Goal: Information Seeking & Learning: Learn about a topic

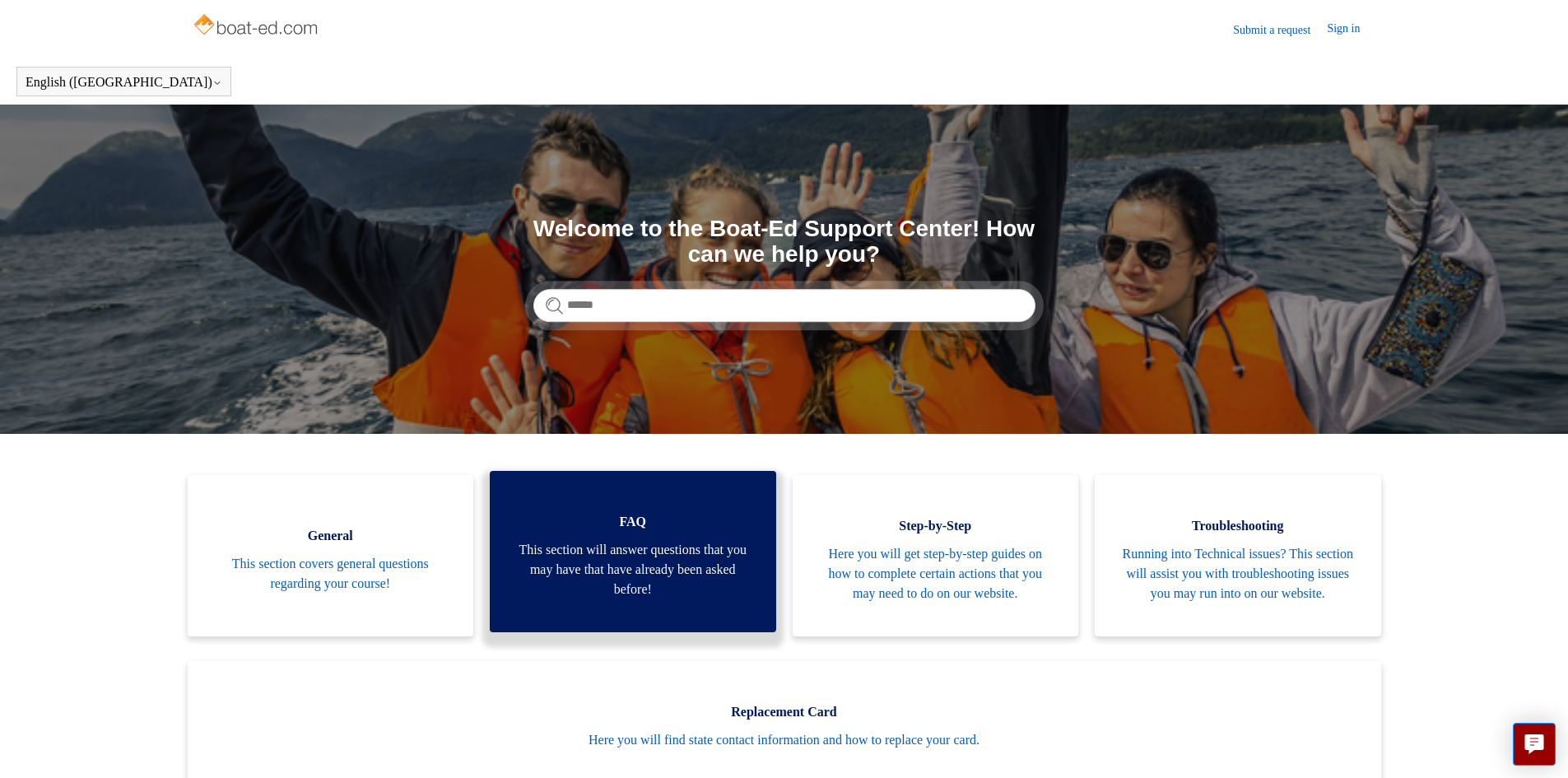
click at [630, 599] on span "This section will answer questions that you may have that have already been ask…" at bounding box center [633, 569] width 237 height 59
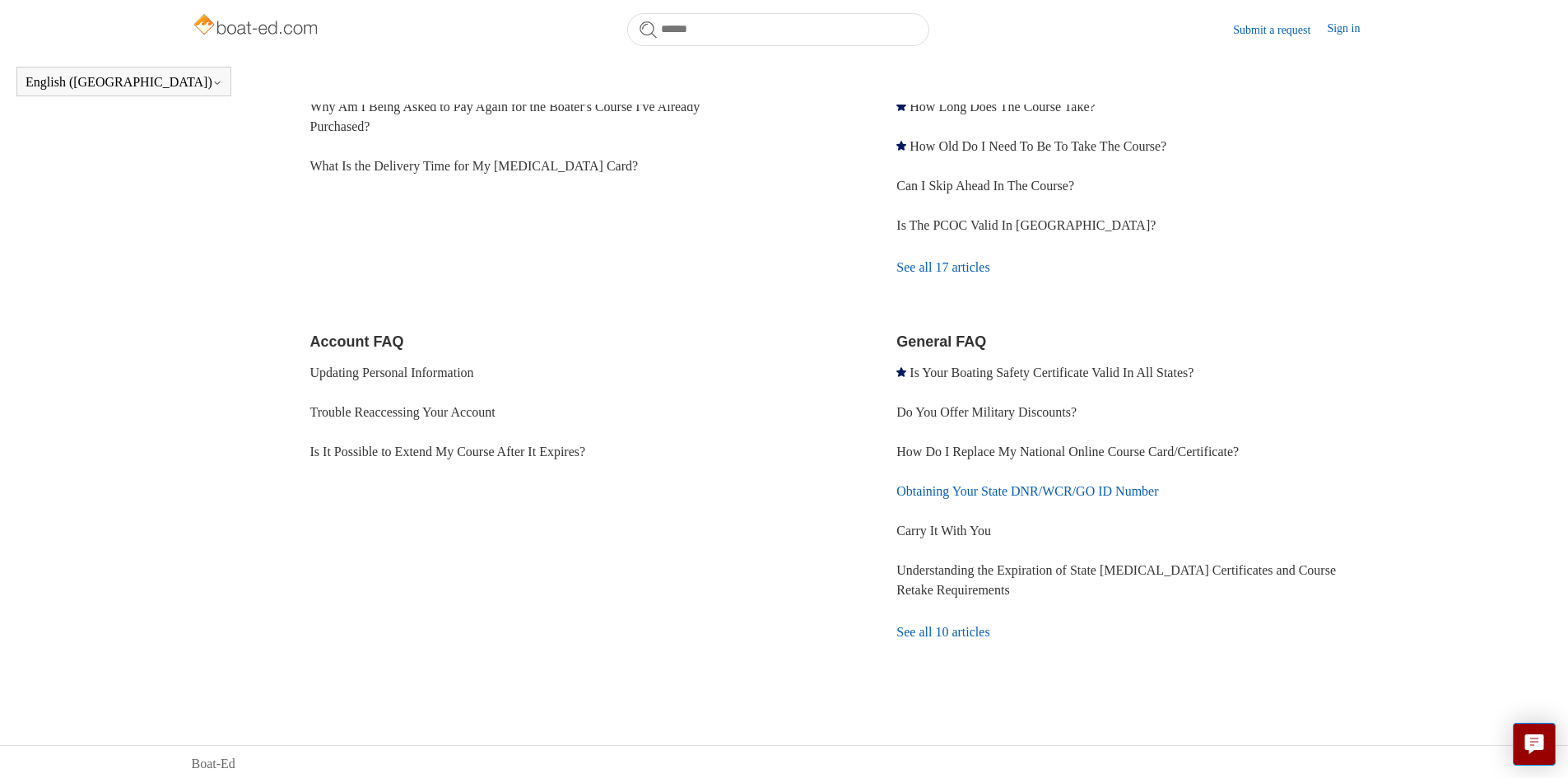
scroll to position [333, 0]
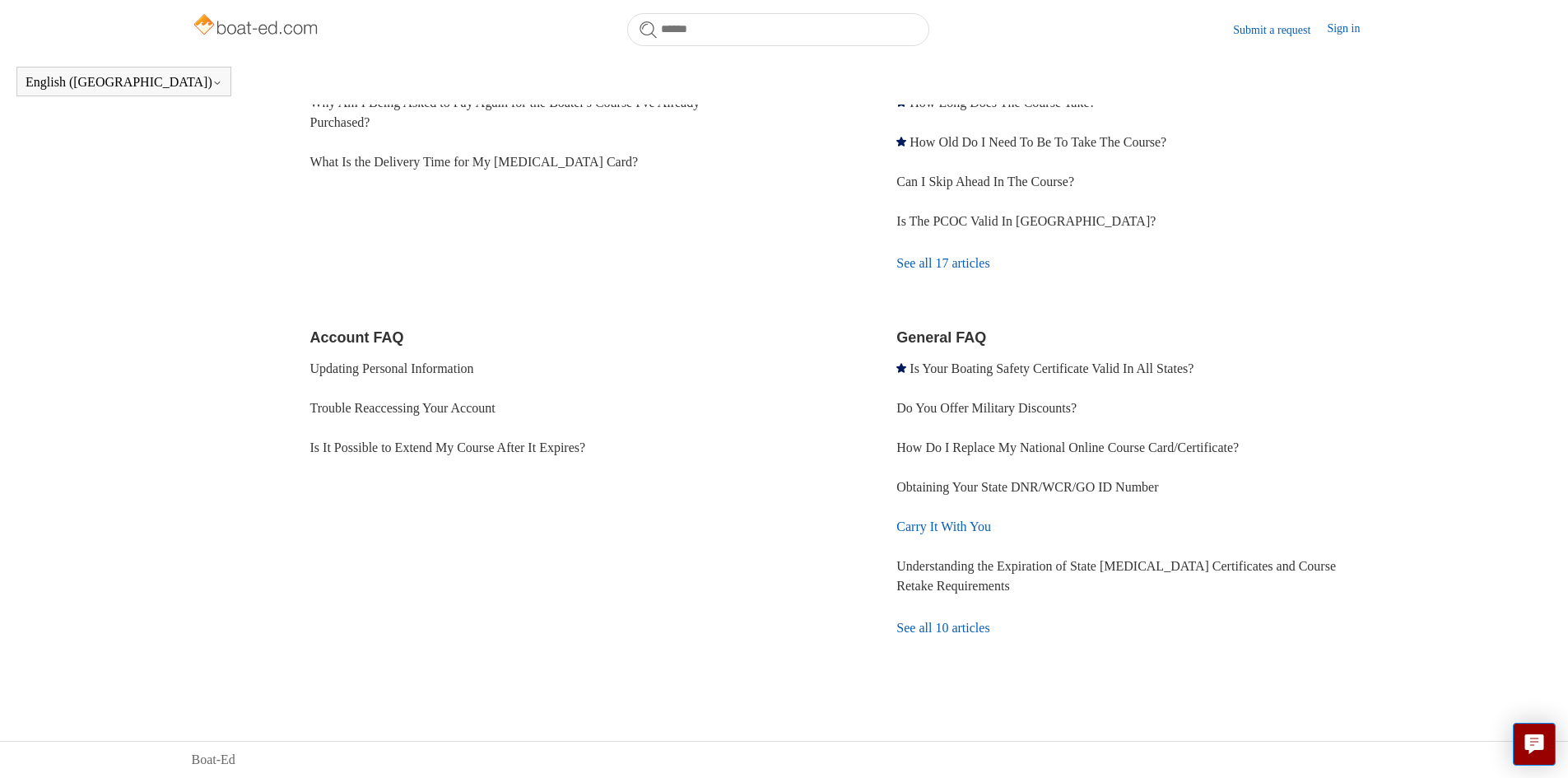
click at [930, 530] on link "Carry It With You" at bounding box center [943, 526] width 95 height 14
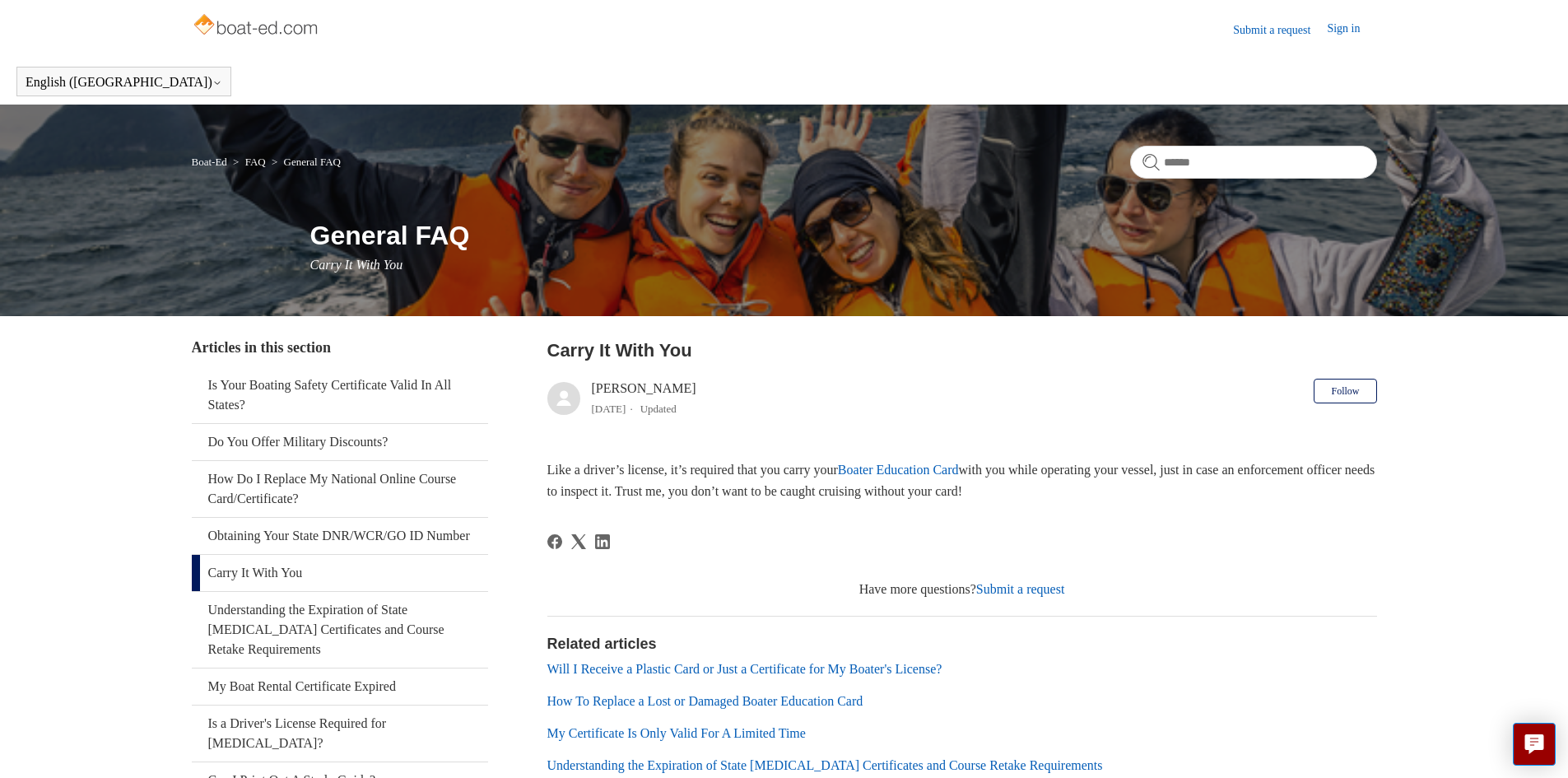
scroll to position [83, 0]
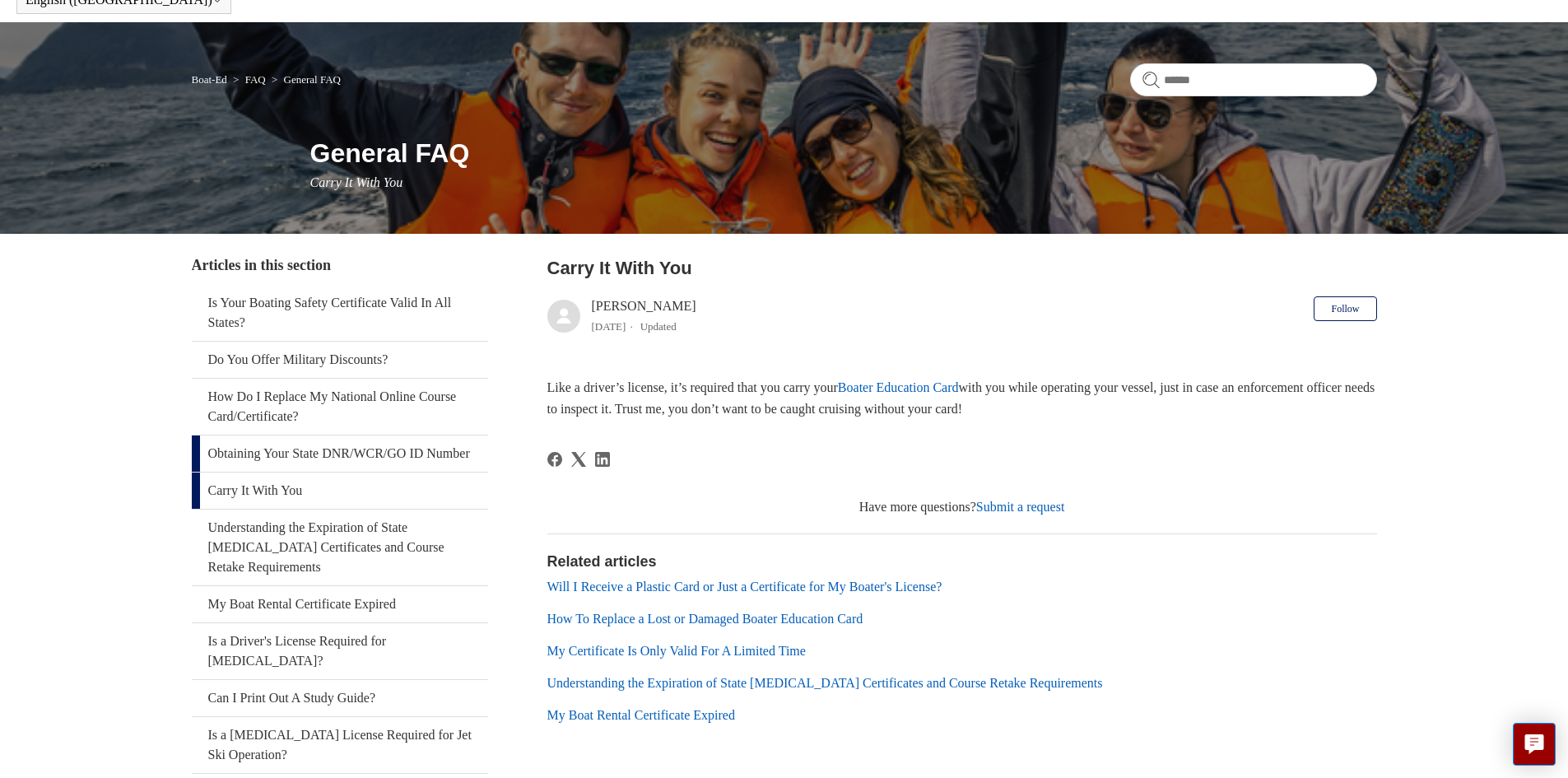
click at [247, 455] on link "Obtaining Your State DNR/WCR/GO ID Number" at bounding box center [340, 454] width 296 height 36
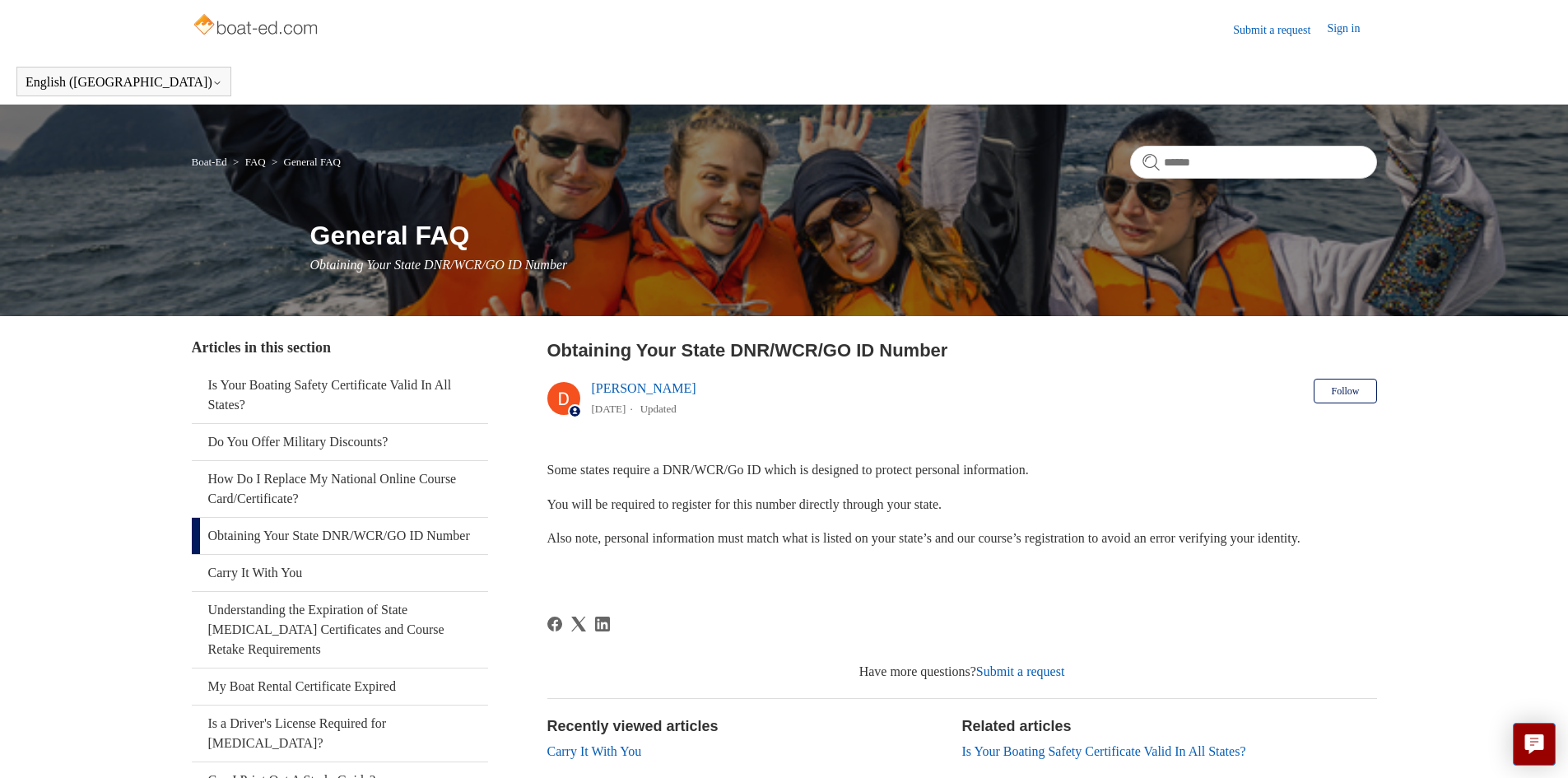
scroll to position [247, 0]
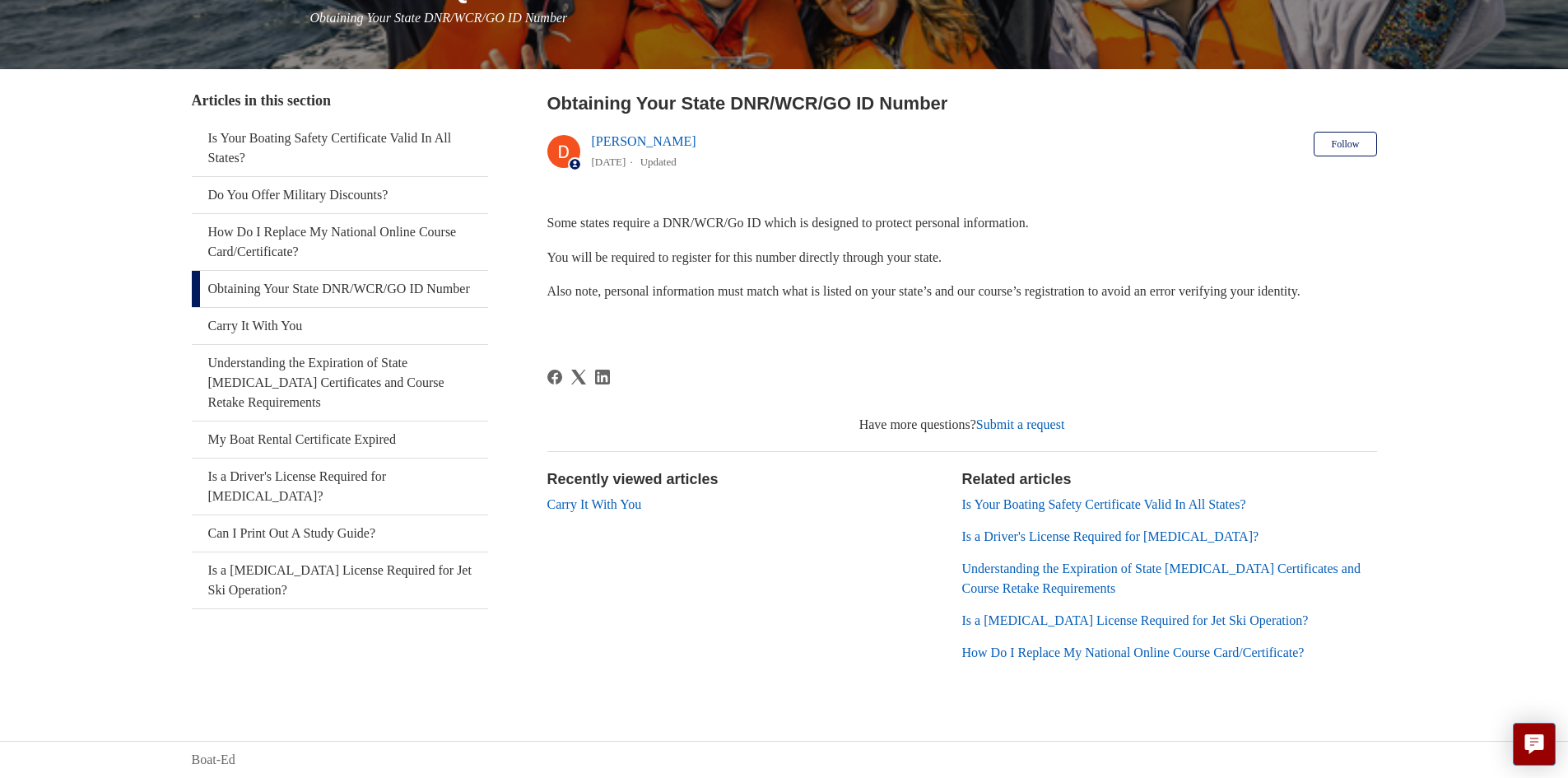
click at [1149, 532] on link "Is a Driver's License Required for Boating?" at bounding box center [1111, 536] width 297 height 14
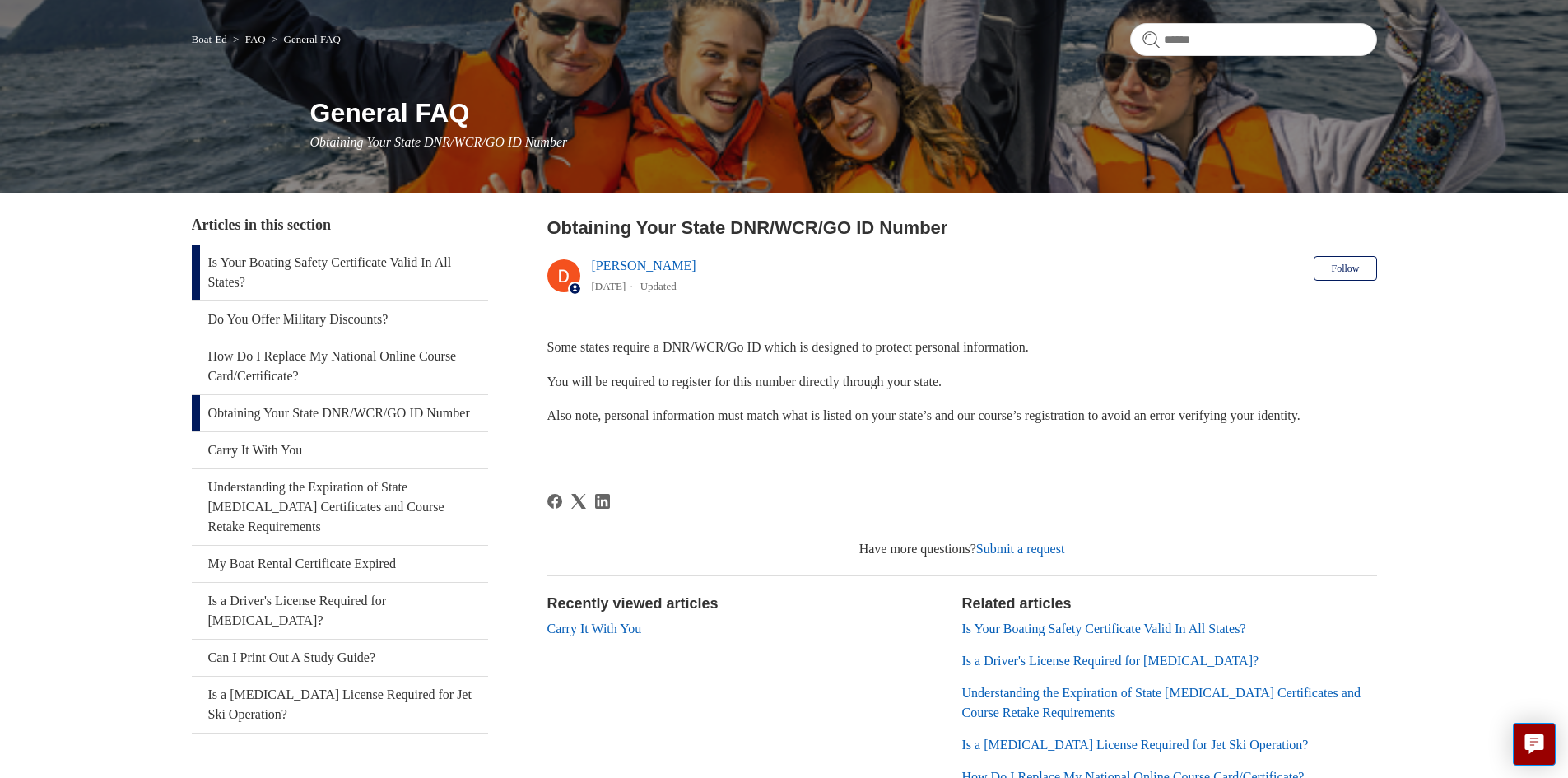
scroll to position [0, 0]
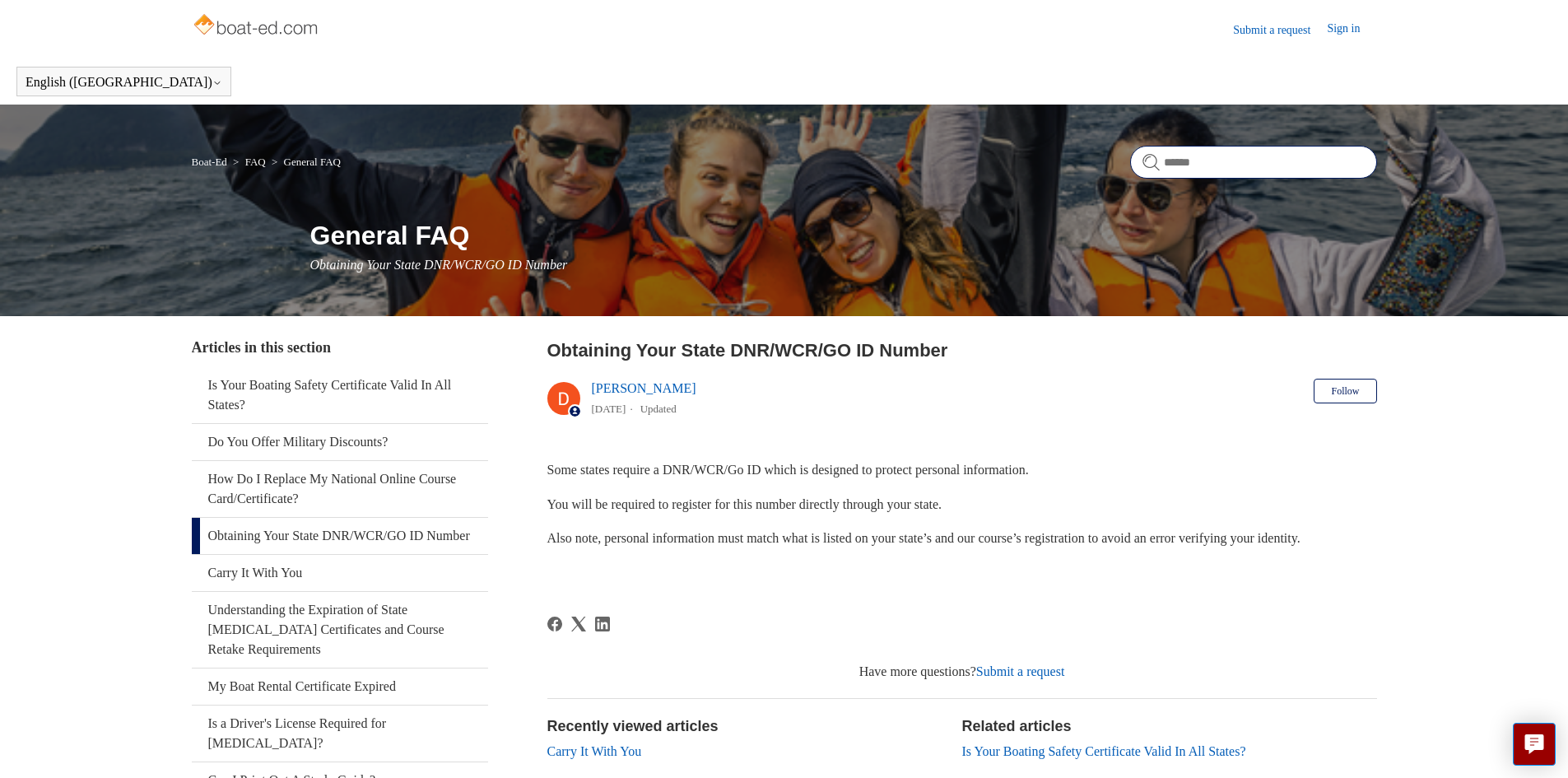
click at [1194, 153] on input "Search" at bounding box center [1254, 161] width 247 height 33
type input "**********"
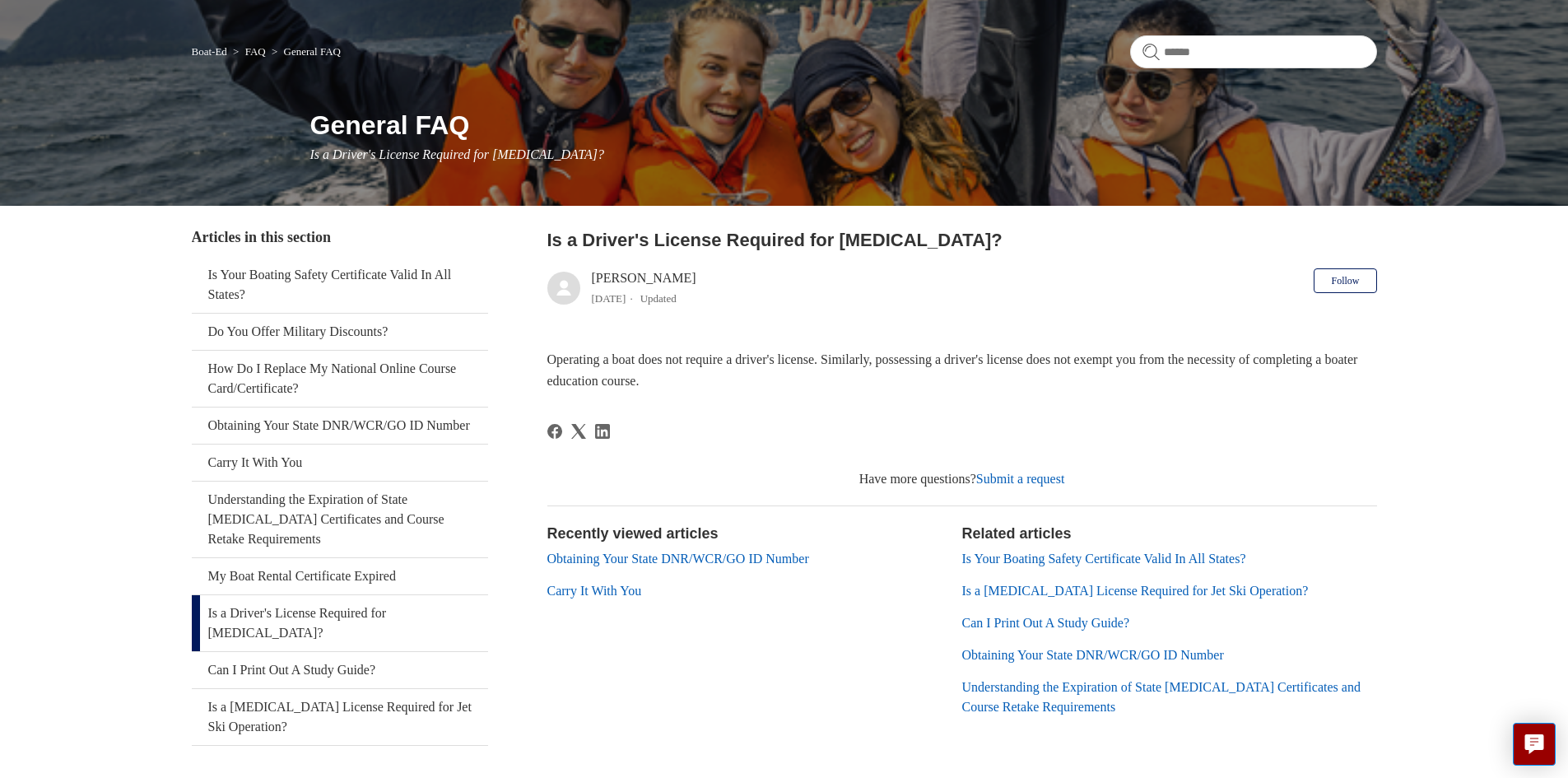
scroll to position [164, 0]
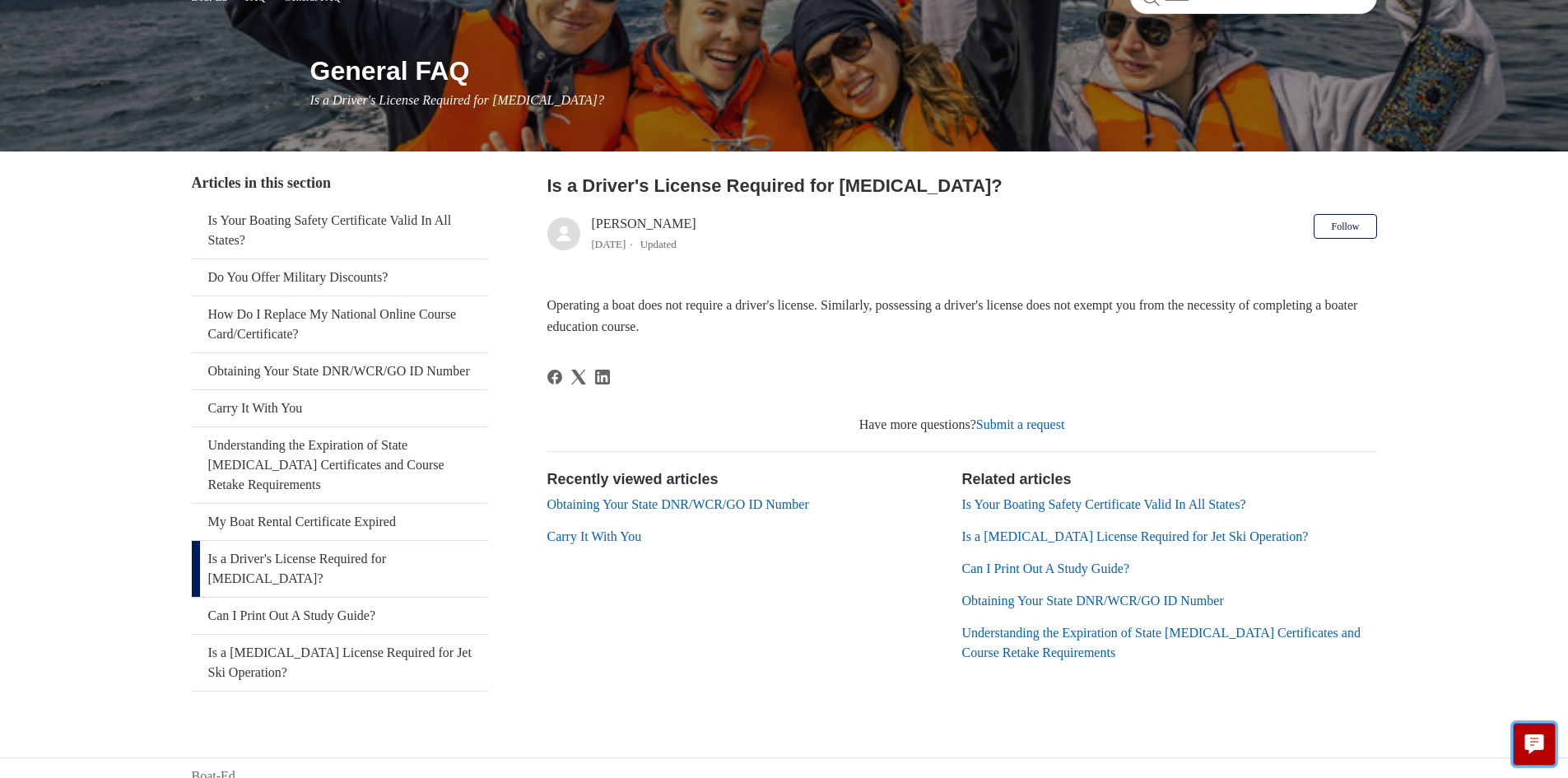
click at [1546, 741] on button "Live chat" at bounding box center [1534, 743] width 43 height 43
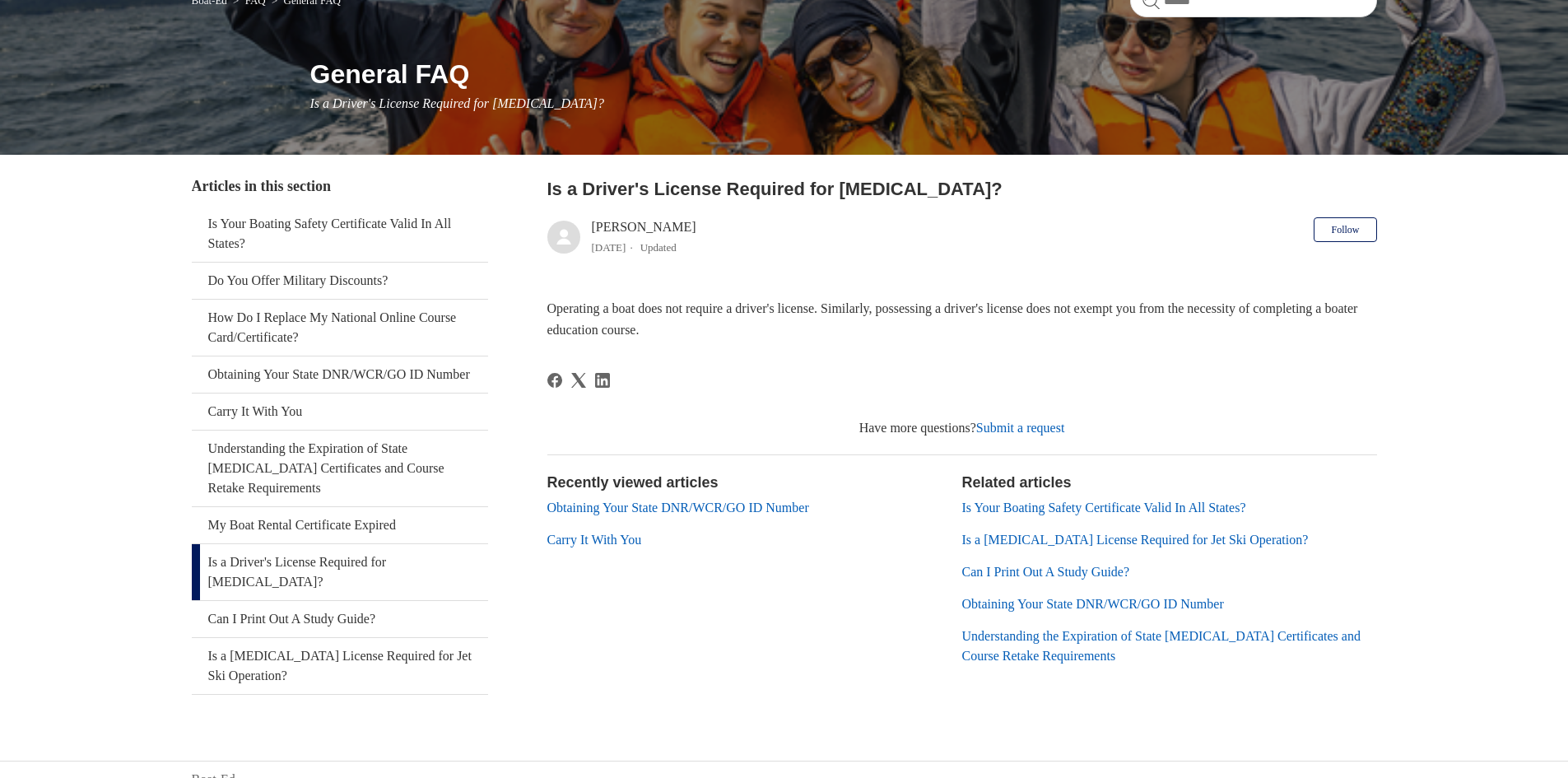
scroll to position [0, 0]
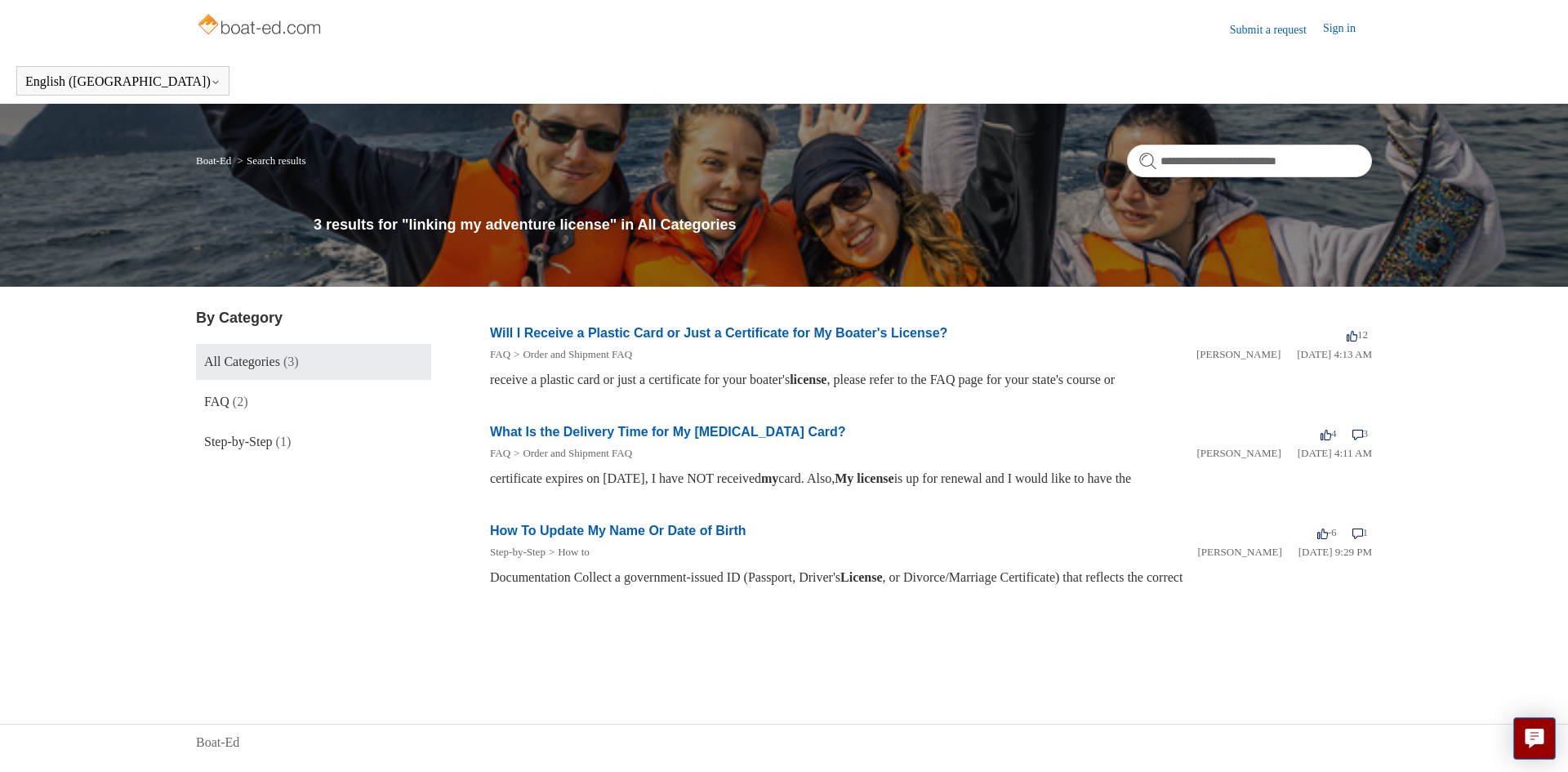
click at [772, 337] on link "Will I Receive a Plastic Card or Just a Certificate for My Boater's License?" at bounding box center [719, 332] width 458 height 14
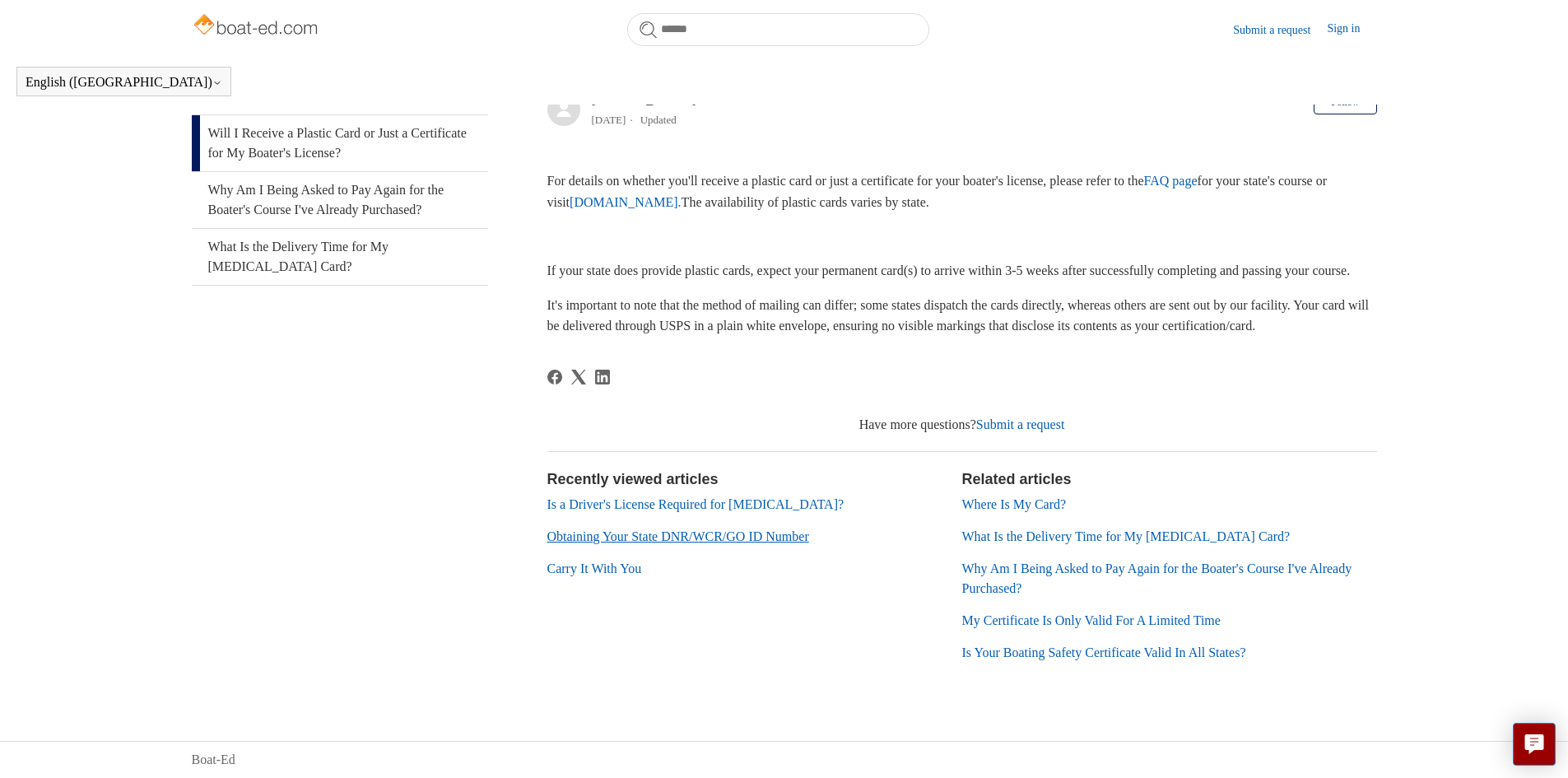
scroll to position [329, 0]
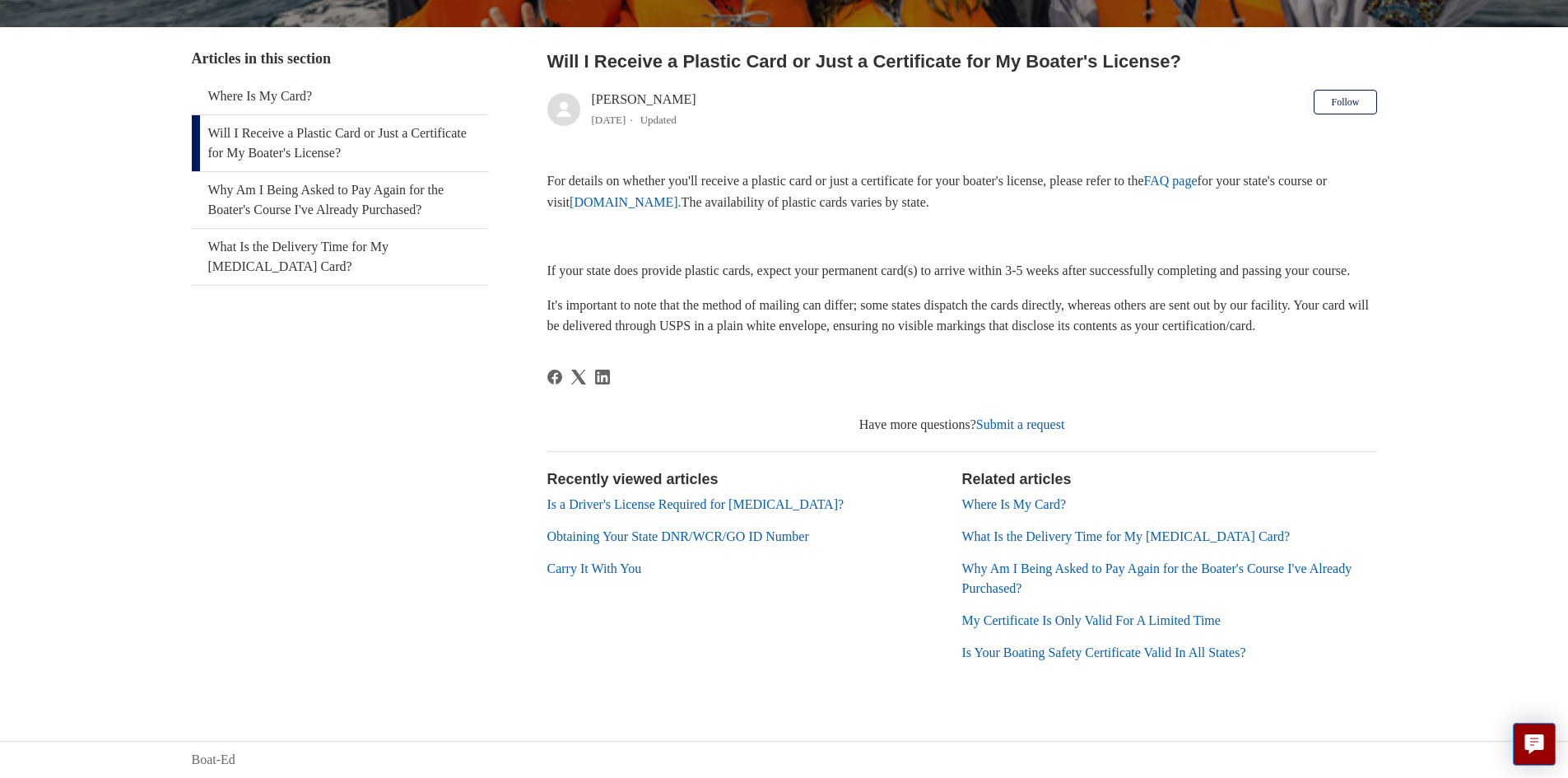
click at [610, 537] on link "Obtaining Your State DNR/WCR/GO ID Number" at bounding box center [679, 536] width 262 height 14
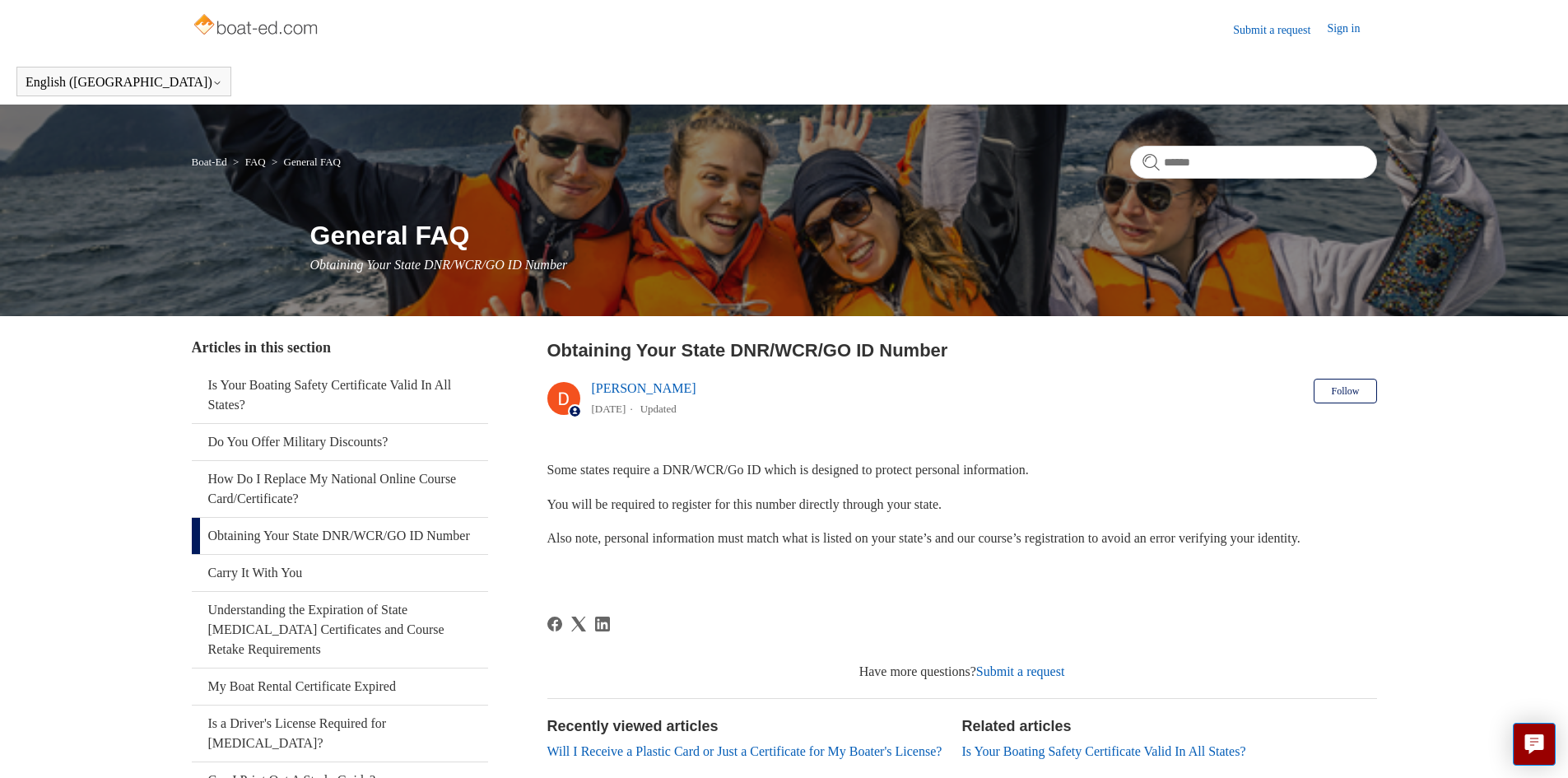
click at [1270, 27] on link "Submit a request" at bounding box center [1279, 30] width 94 height 17
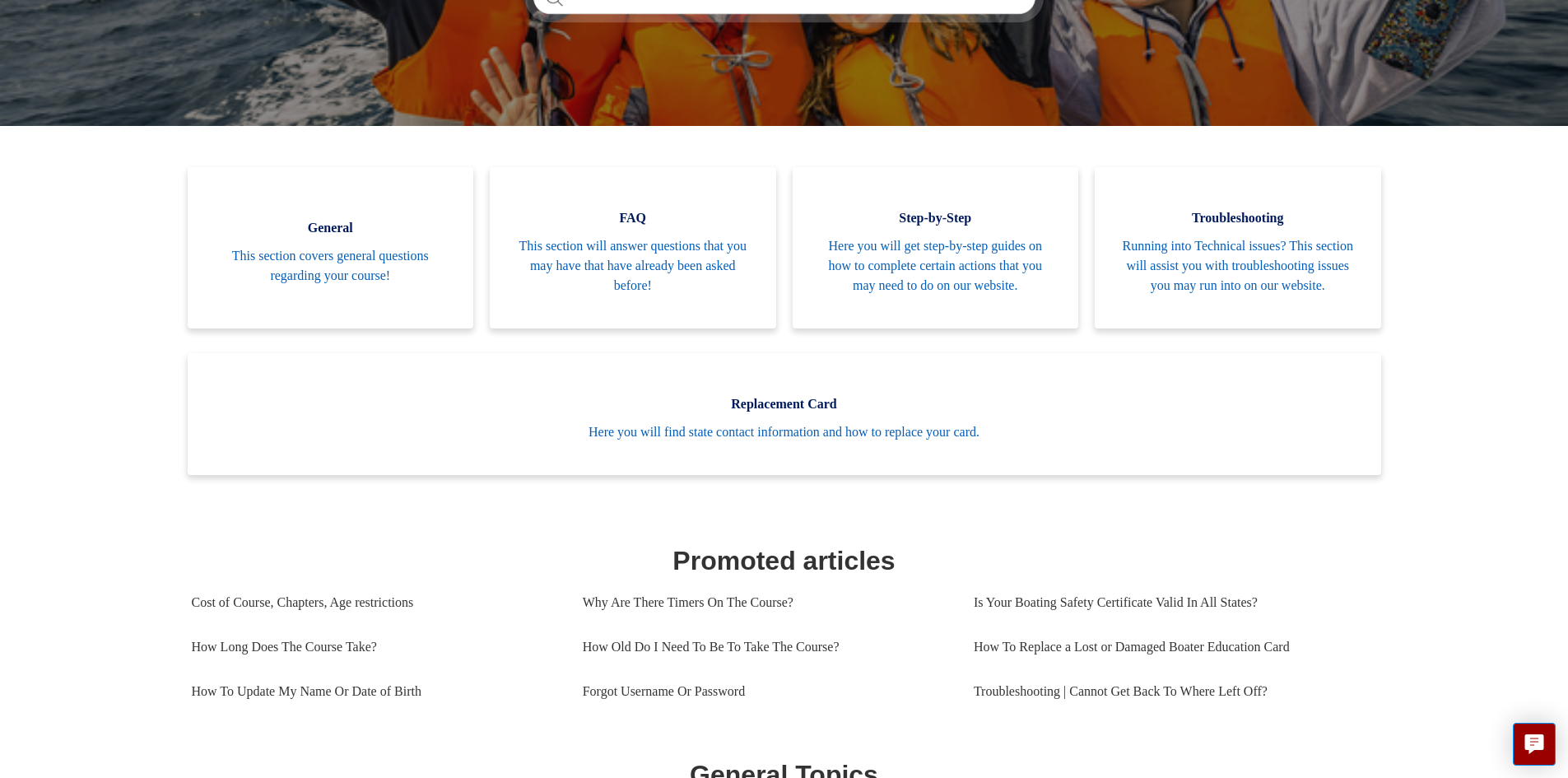
scroll to position [365, 0]
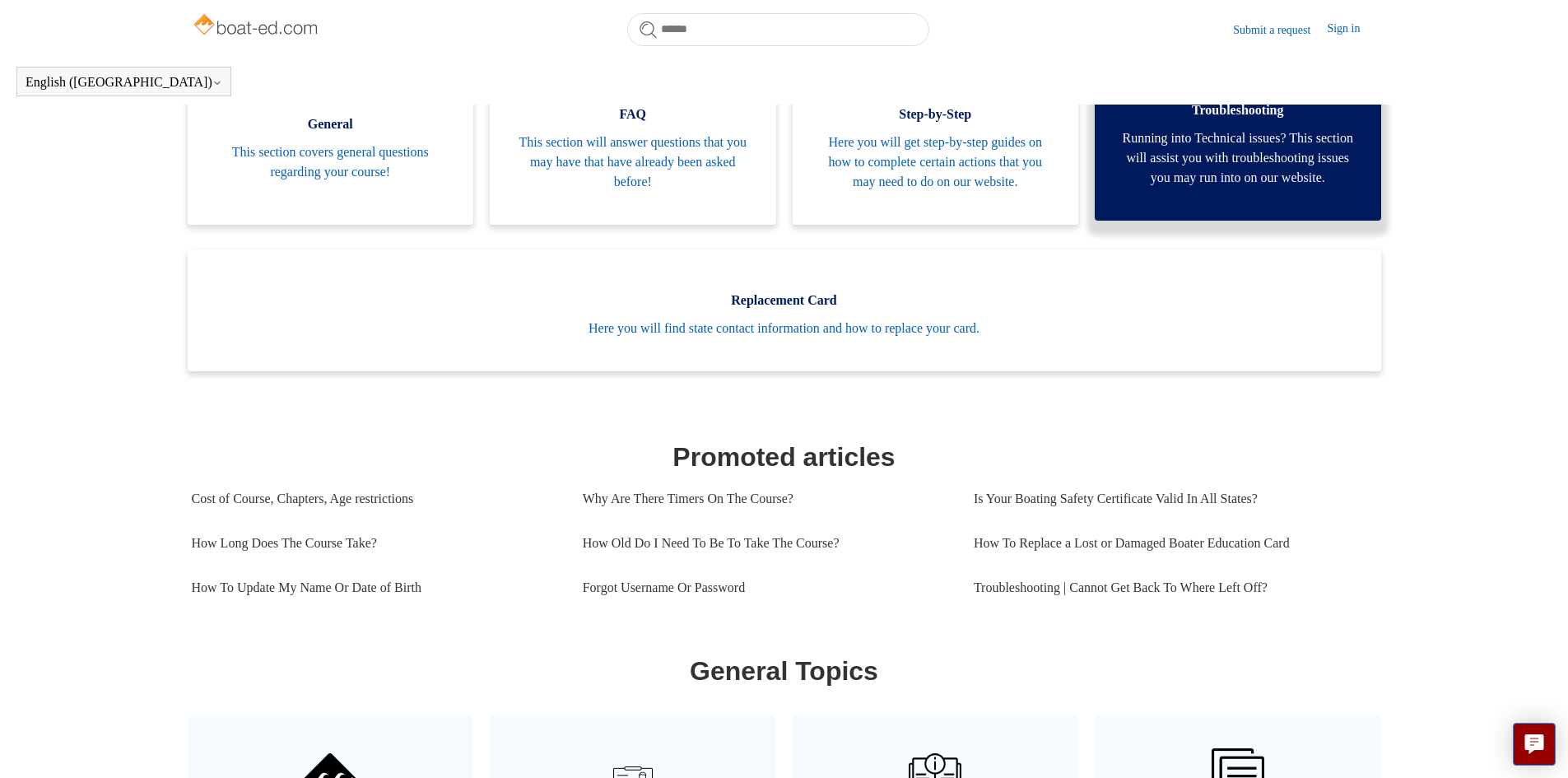
click at [1257, 145] on span "Running into Technical issues? This section will assist you with troubleshootin…" at bounding box center [1238, 157] width 237 height 59
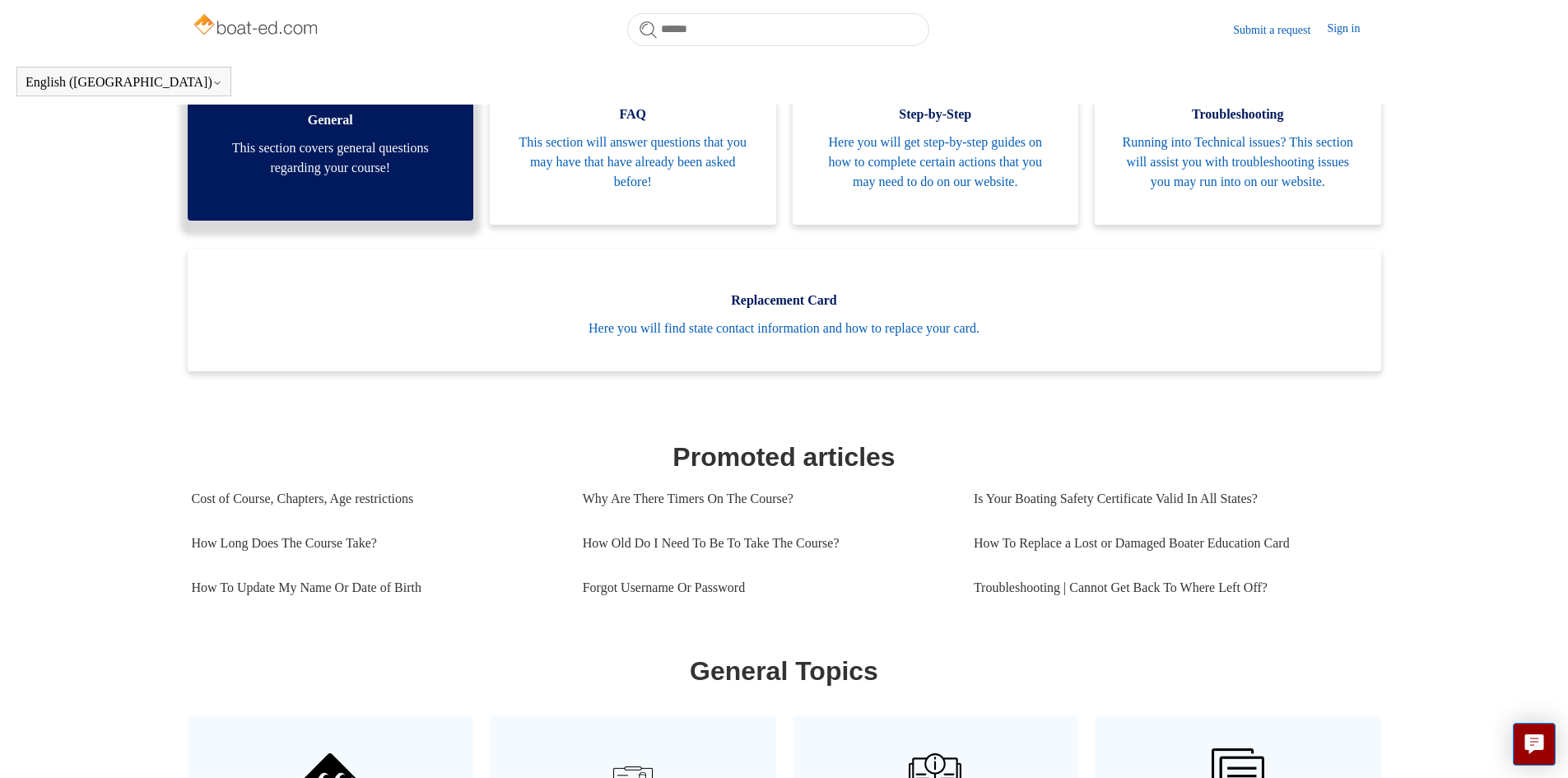
click at [340, 164] on span "This section covers general questions regarding your course!" at bounding box center [331, 158] width 237 height 40
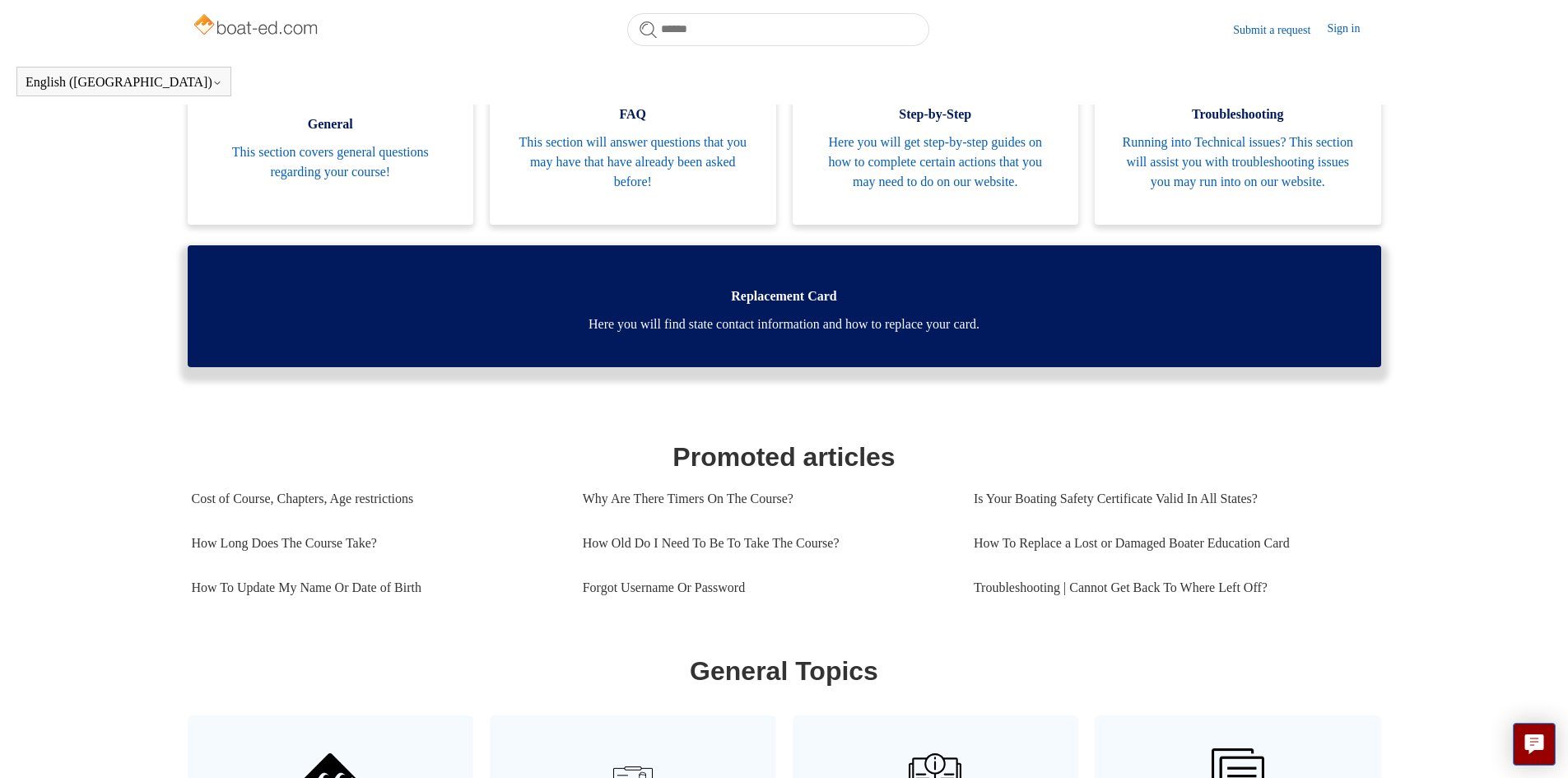
click at [758, 334] on span "Here you will find state contact information and how to replace your card." at bounding box center [784, 324] width 1144 height 20
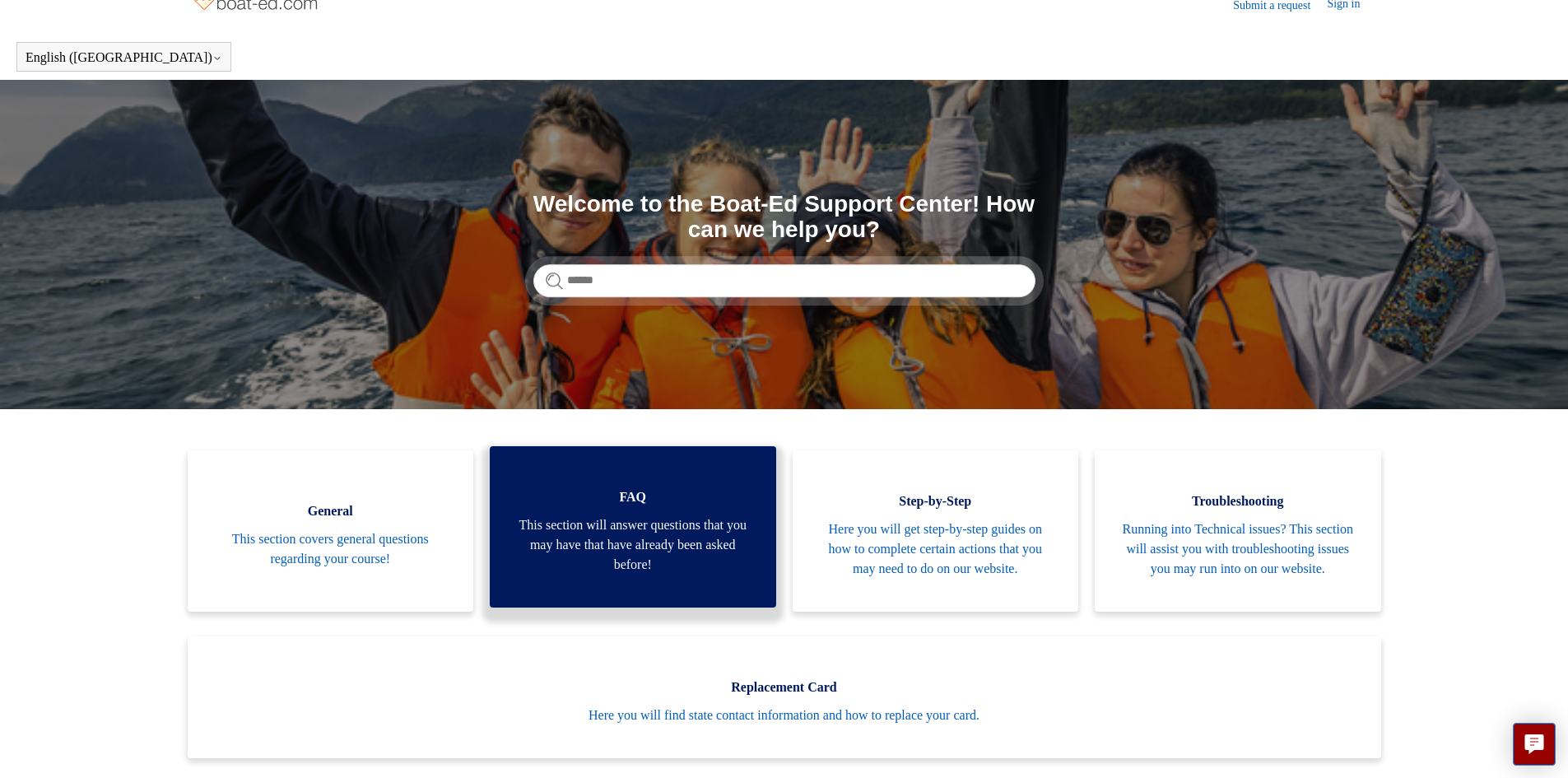
scroll to position [0, 0]
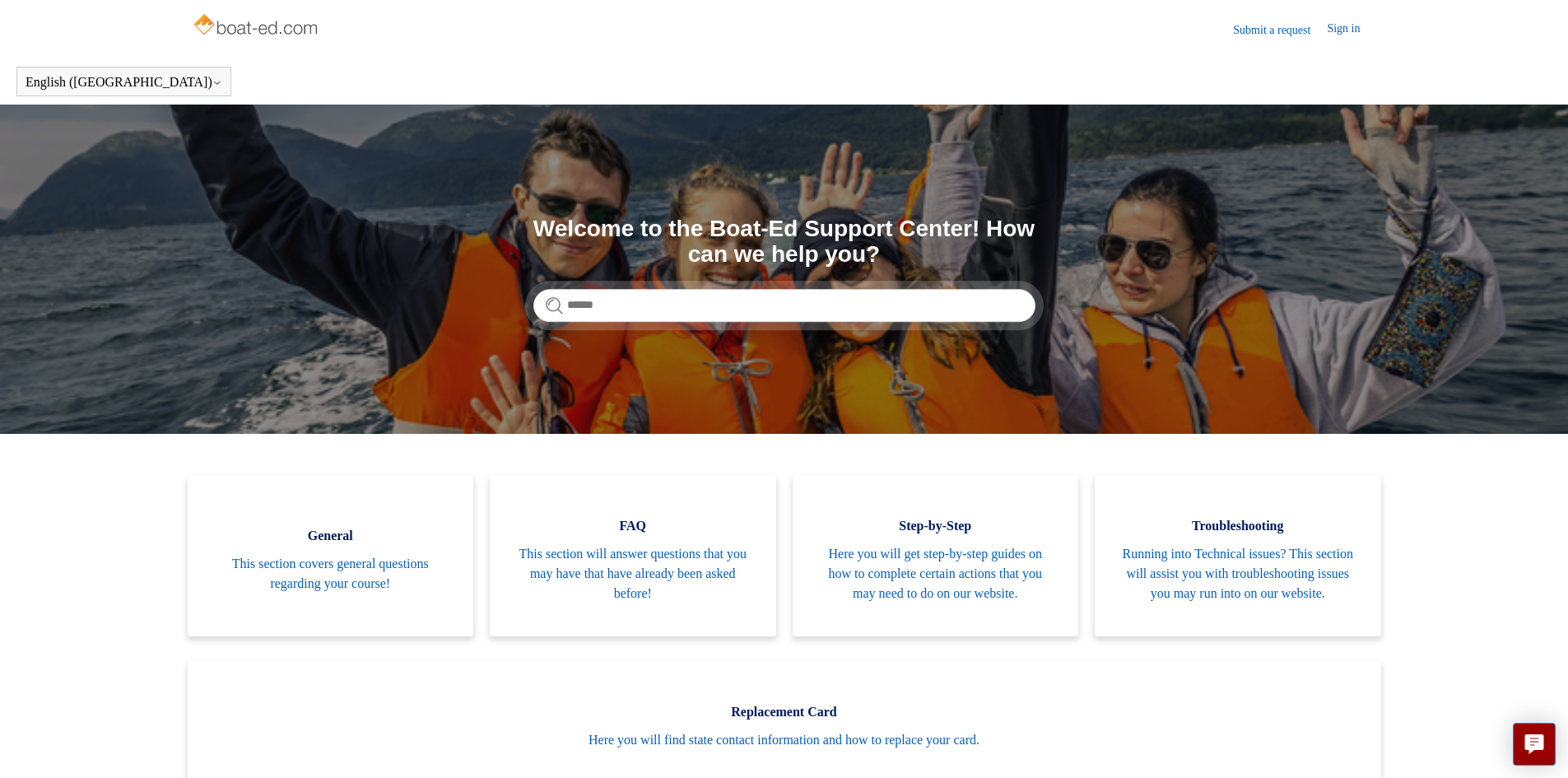
click at [263, 28] on img at bounding box center [257, 26] width 131 height 33
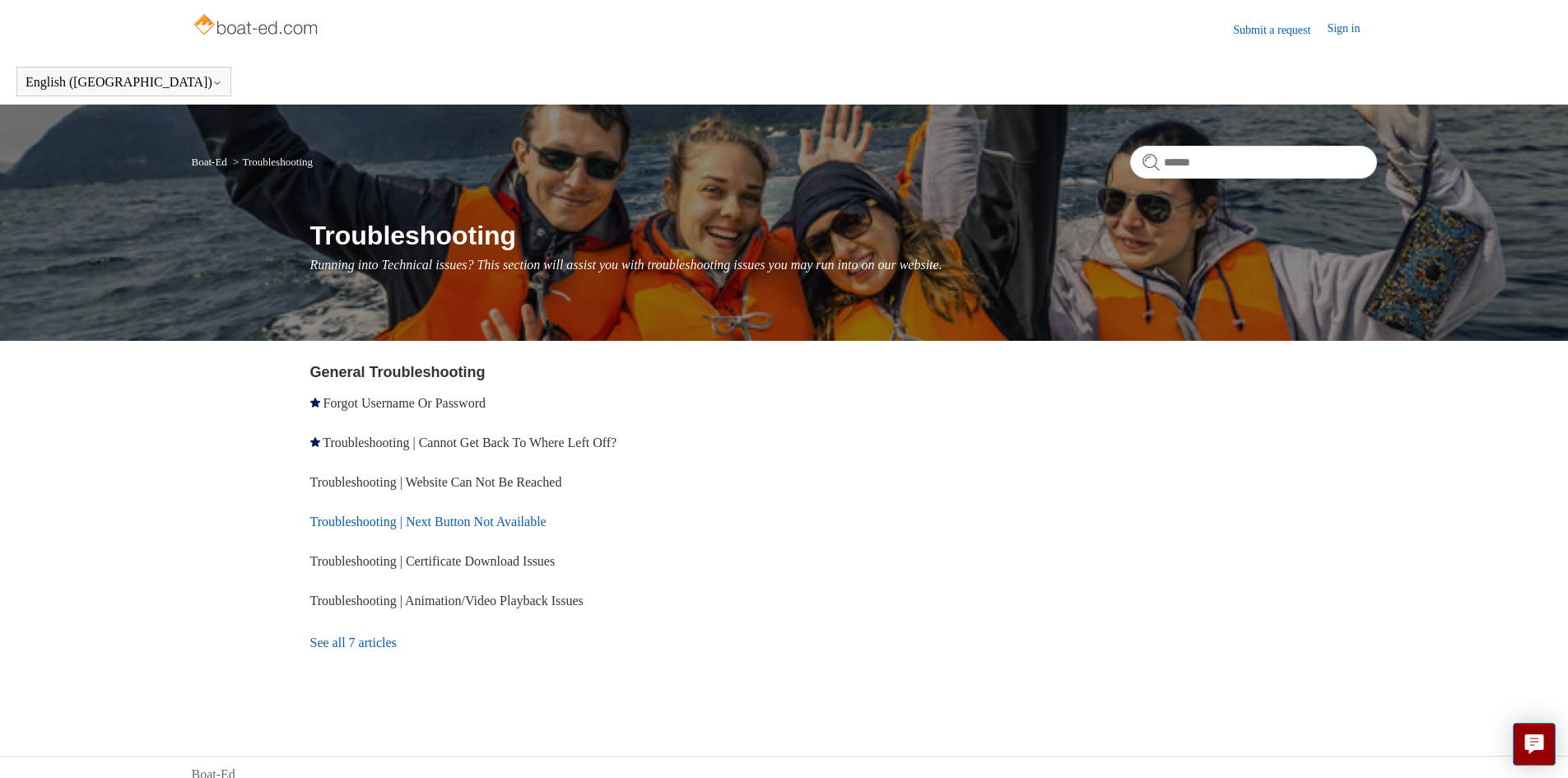
click at [521, 523] on link "Troubleshooting | Next Button Not Available" at bounding box center [428, 521] width 236 height 14
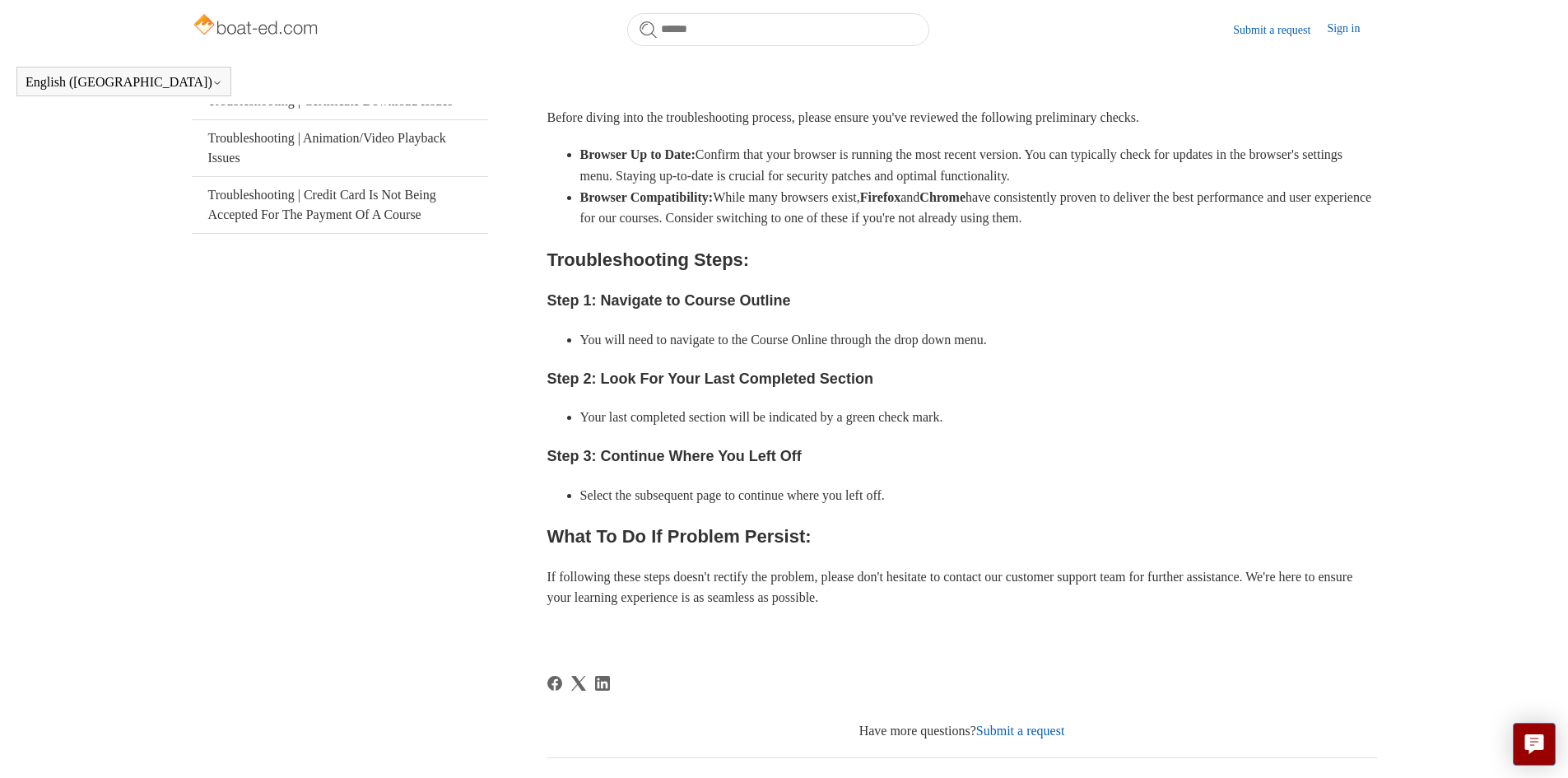
scroll to position [100, 0]
